Goal: Task Accomplishment & Management: Manage account settings

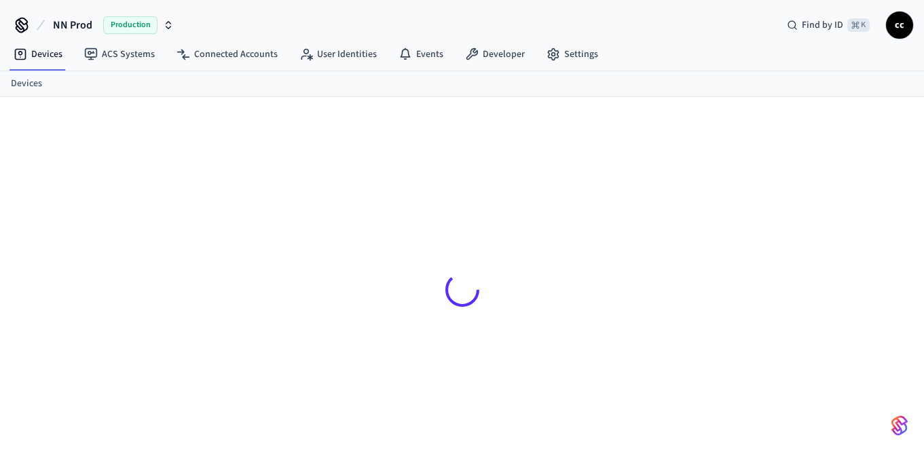
scroll to position [17, 0]
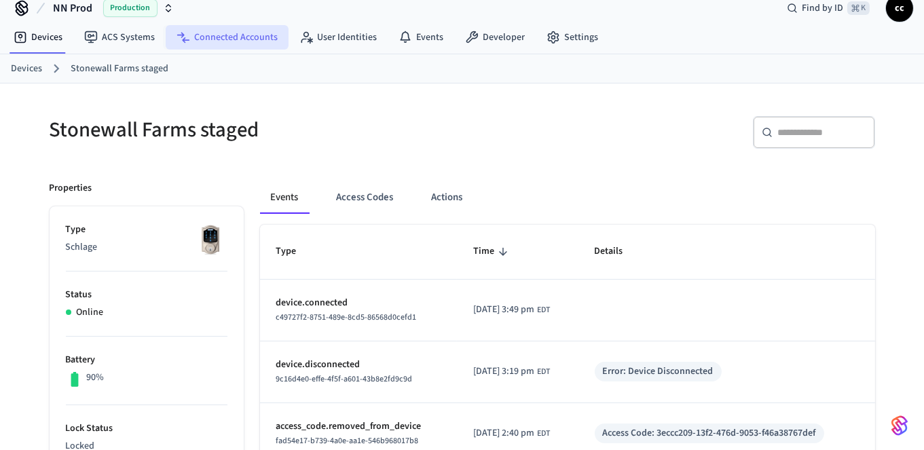
click at [247, 33] on link "Connected Accounts" at bounding box center [227, 37] width 123 height 24
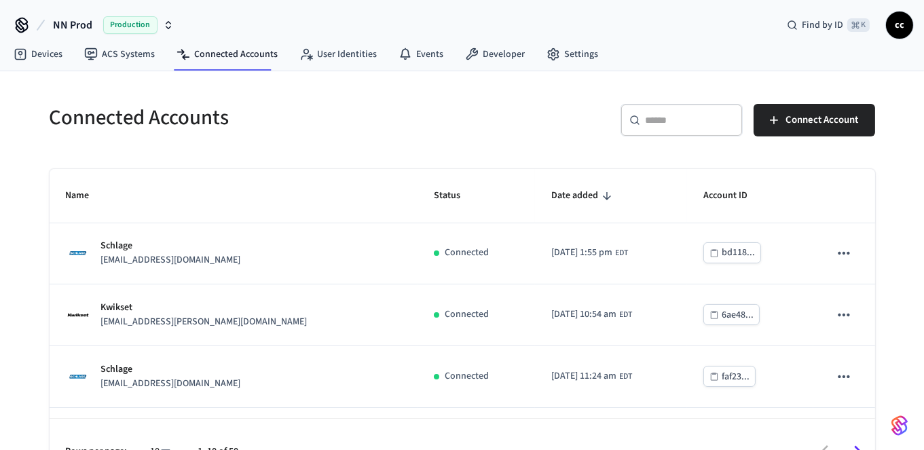
scroll to position [126, 0]
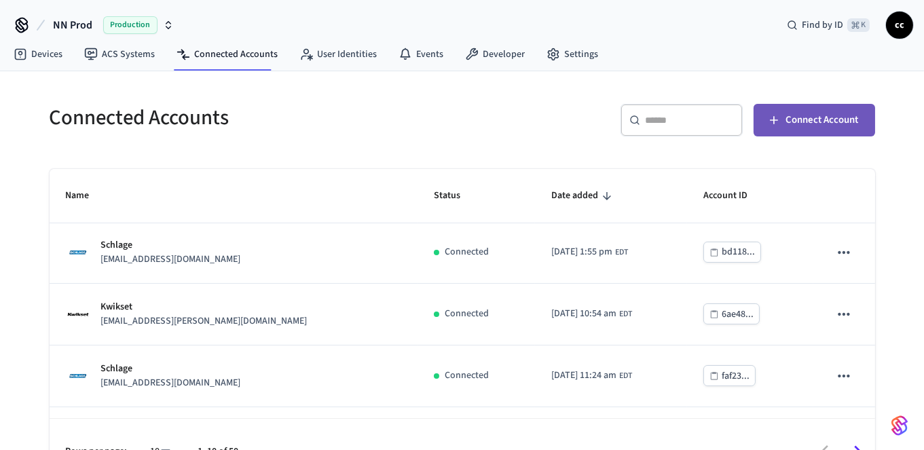
click at [797, 118] on span "Connect Account" at bounding box center [822, 120] width 73 height 18
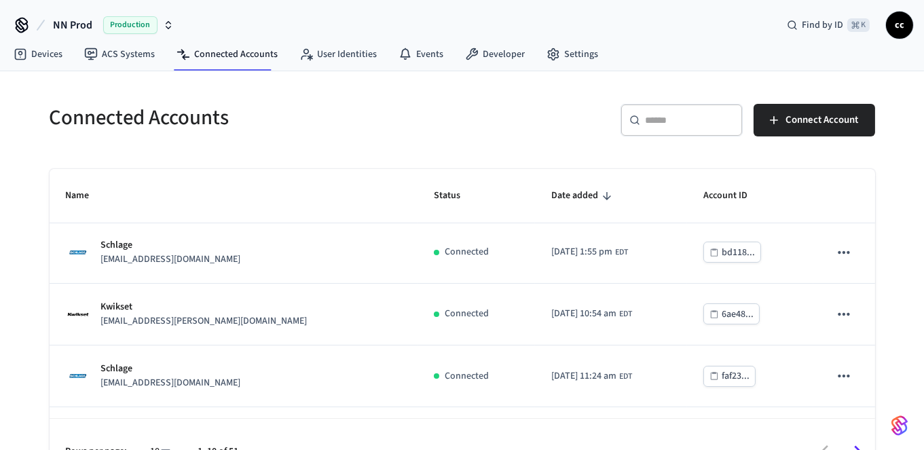
scroll to position [0, 0]
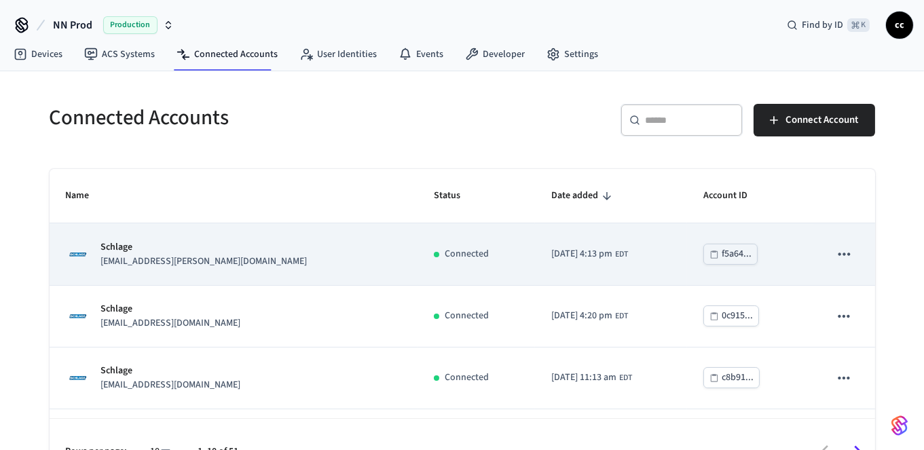
click at [272, 236] on td "Schlage [EMAIL_ADDRESS][PERSON_NAME][DOMAIN_NAME]" at bounding box center [234, 254] width 368 height 62
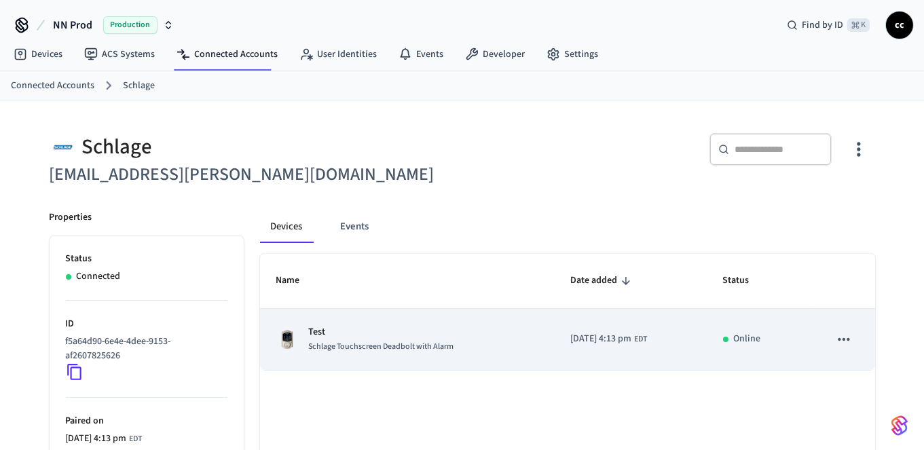
click at [354, 330] on p "Test" at bounding box center [381, 332] width 145 height 14
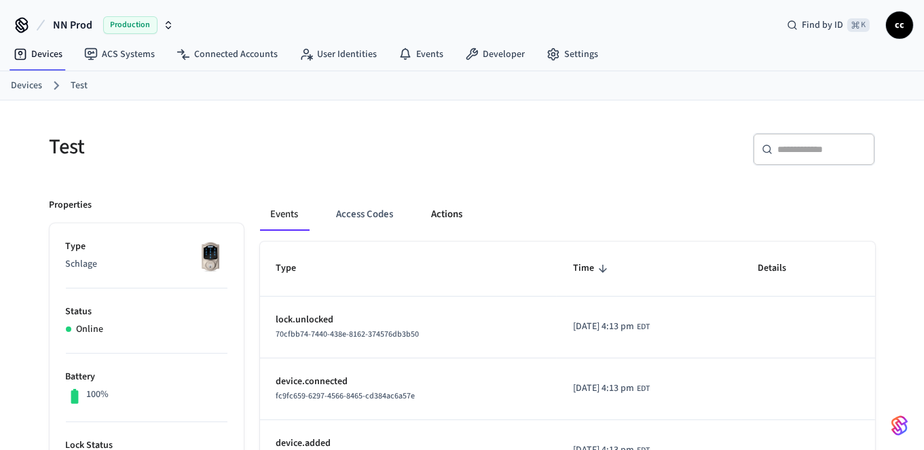
click at [442, 216] on button "Actions" at bounding box center [447, 214] width 53 height 33
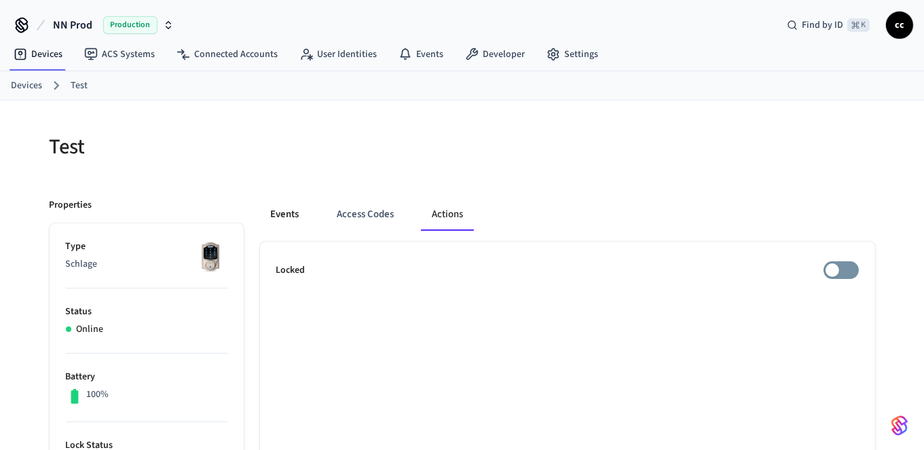
click at [282, 214] on button "Events" at bounding box center [285, 214] width 50 height 33
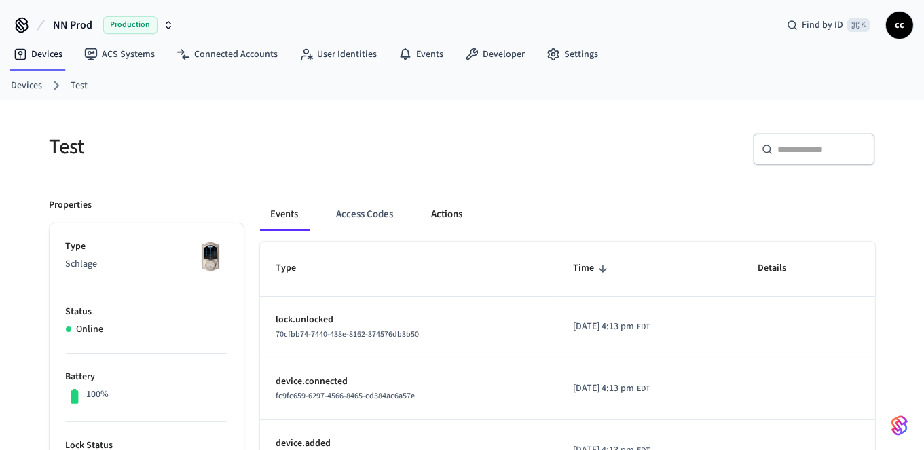
click at [446, 219] on button "Actions" at bounding box center [447, 214] width 53 height 33
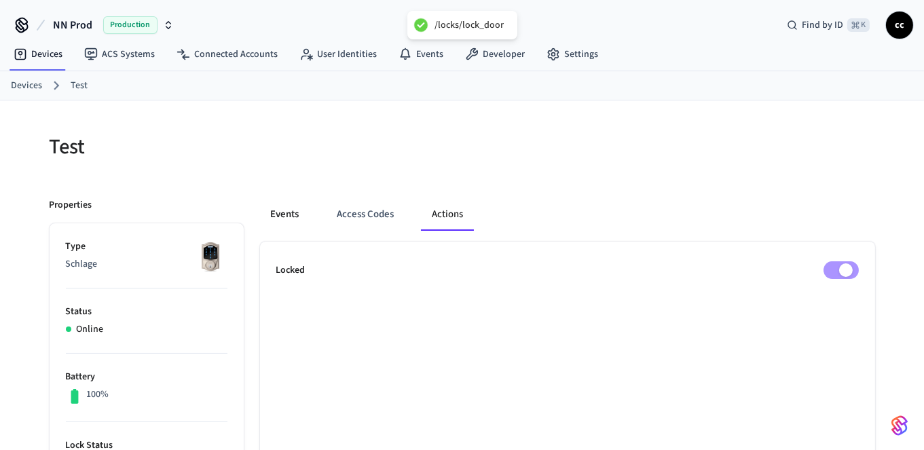
click at [289, 216] on button "Events" at bounding box center [285, 214] width 50 height 33
